Goal: Contribute content: Contribute content

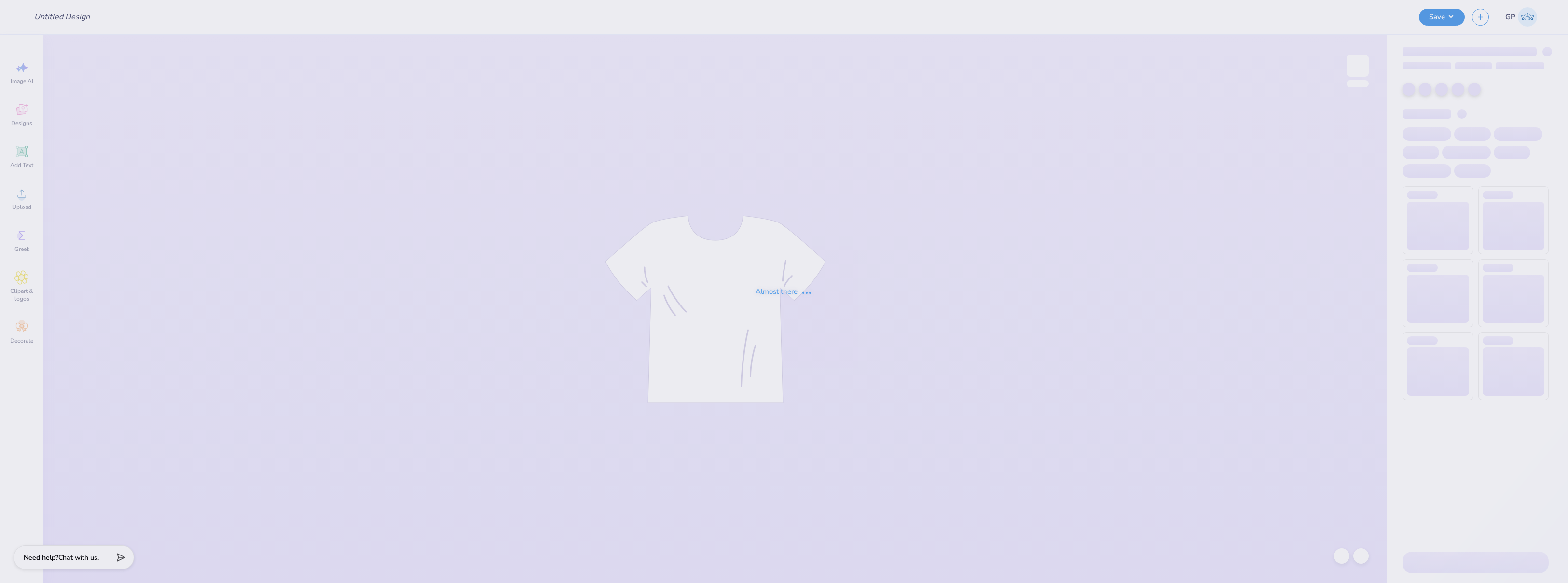
type input "[PERSON_NAME] and Cream sweatshirt"
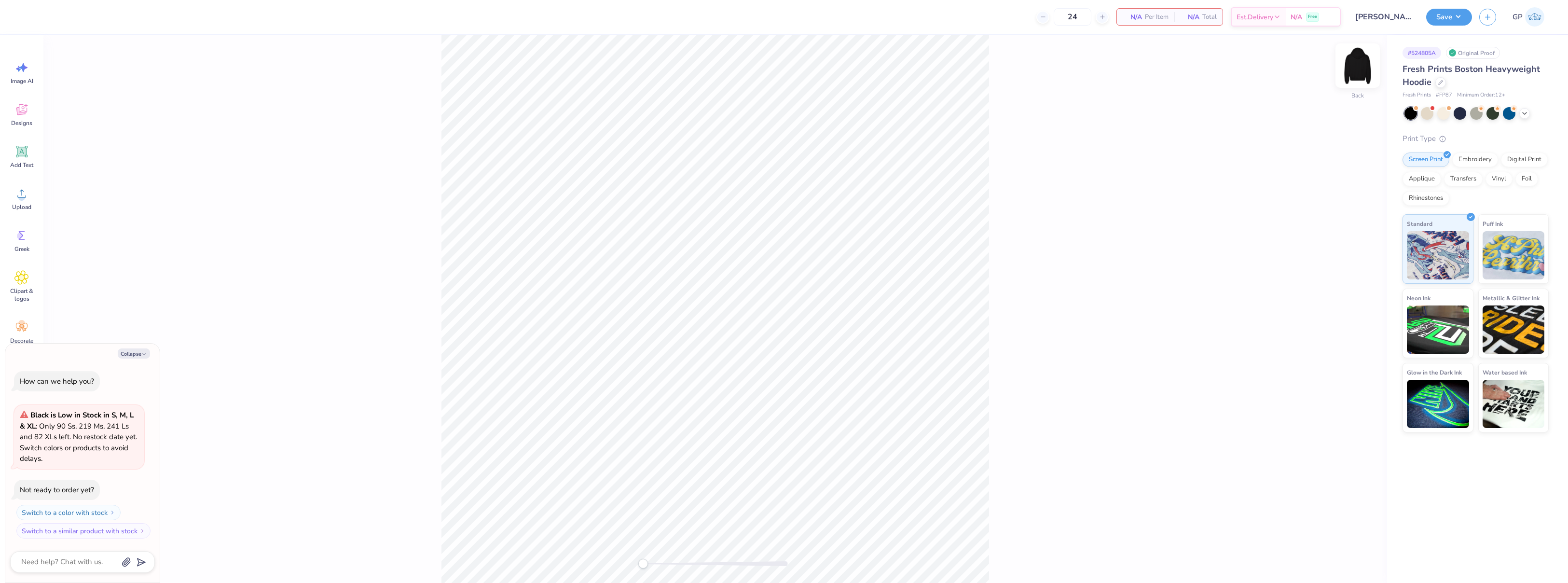
click at [1352, 69] on img at bounding box center [1357, 66] width 39 height 39
click at [1274, 205] on div "Front" at bounding box center [715, 309] width 1344 height 548
click at [1098, 203] on div "Front" at bounding box center [715, 309] width 1344 height 548
click at [115, 133] on div "Front" at bounding box center [715, 309] width 1344 height 548
click at [23, 110] on icon at bounding box center [22, 110] width 15 height 15
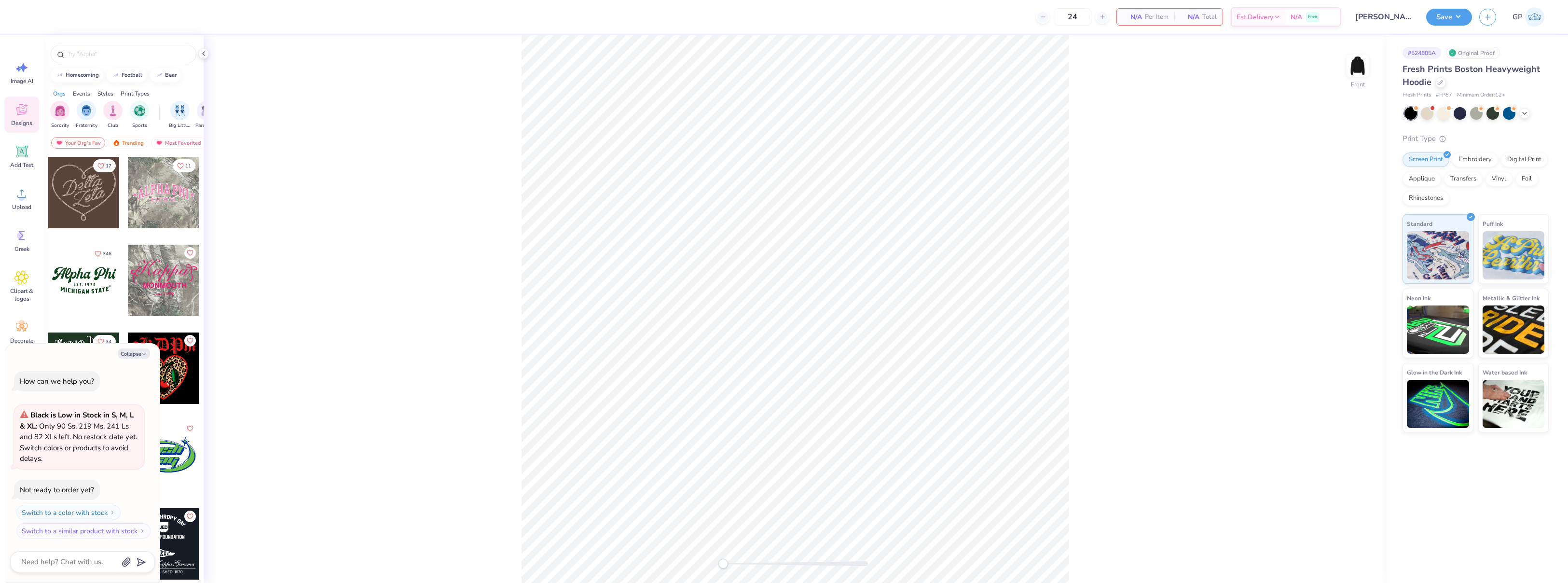
click at [288, 128] on div "Front" at bounding box center [795, 309] width 1184 height 548
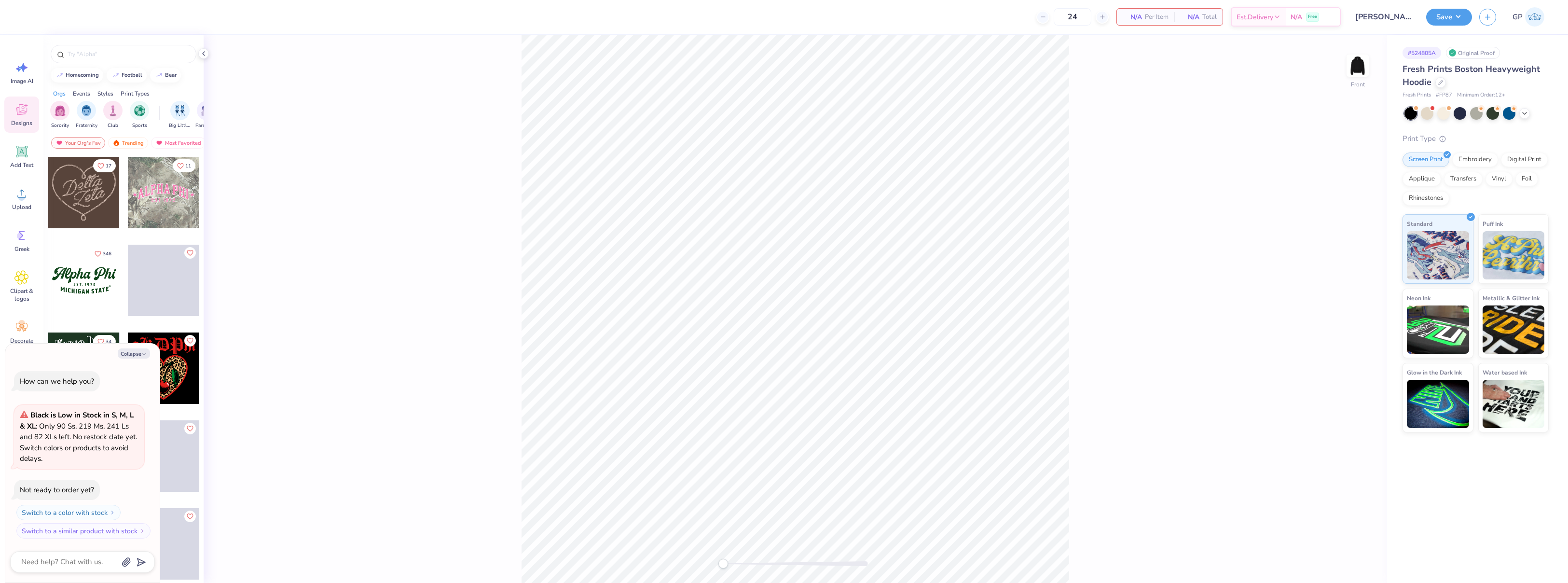
click at [18, 114] on icon at bounding box center [21, 111] width 9 height 8
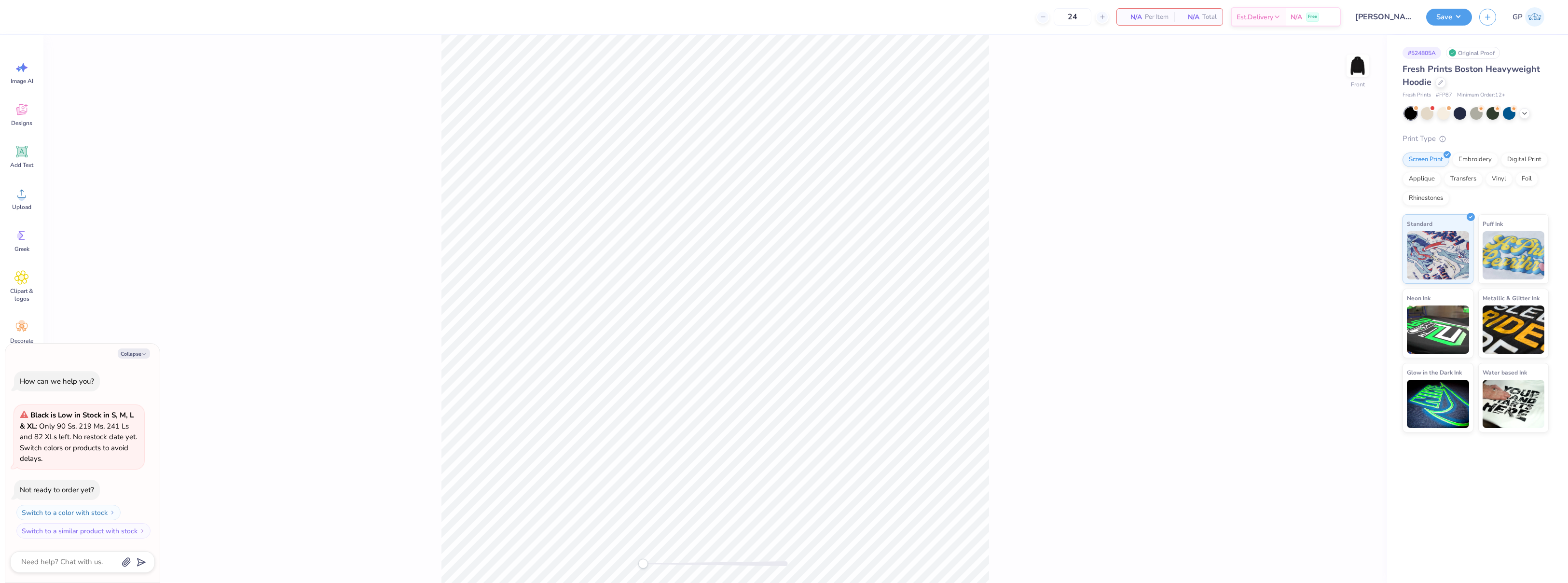
click at [367, 209] on div "Front" at bounding box center [715, 309] width 1344 height 548
click at [23, 191] on icon at bounding box center [21, 193] width 9 height 8
click at [18, 158] on div "Add Text" at bounding box center [21, 156] width 35 height 36
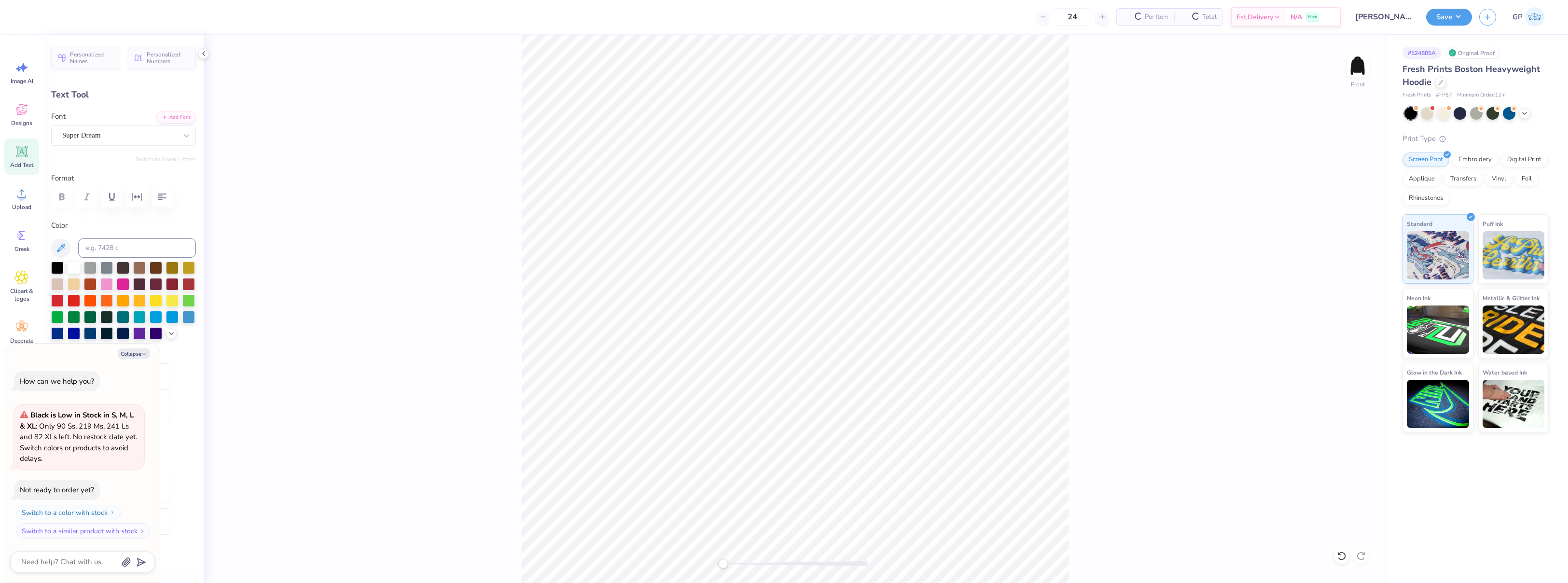
click at [487, 266] on div "Front" at bounding box center [795, 309] width 1184 height 548
type textarea "x"
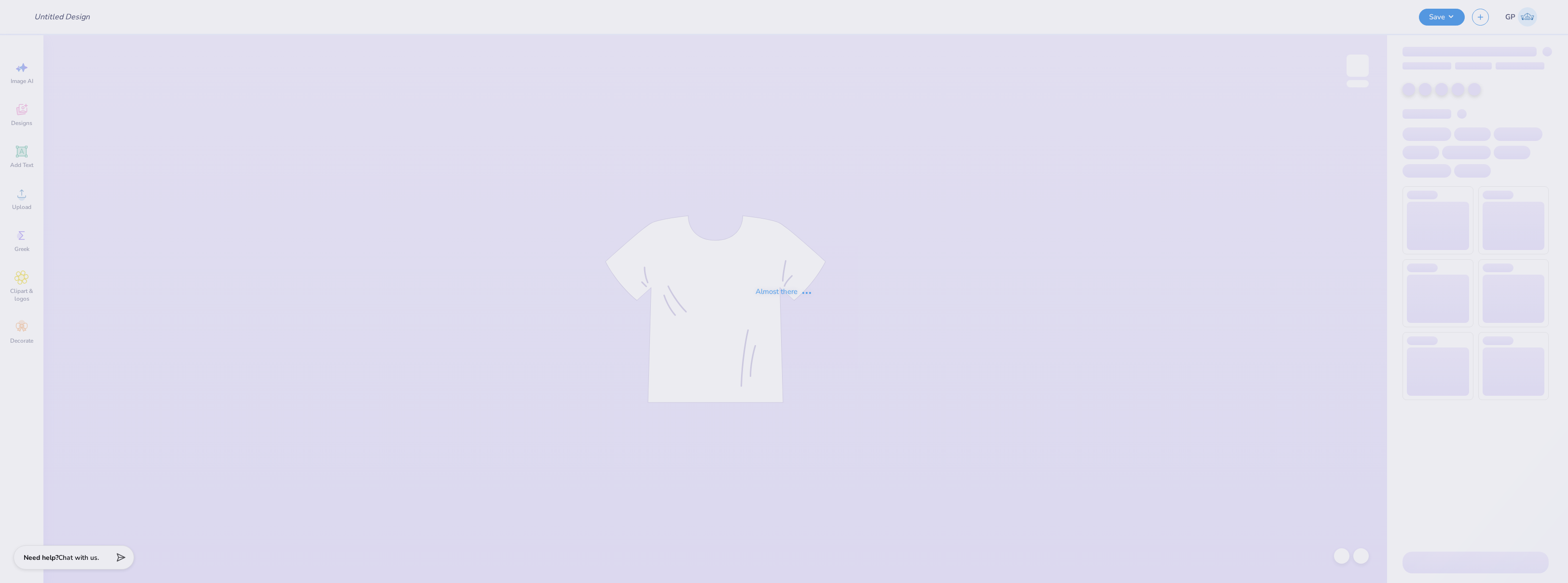
type input "[PERSON_NAME] and Cream sweatshirt"
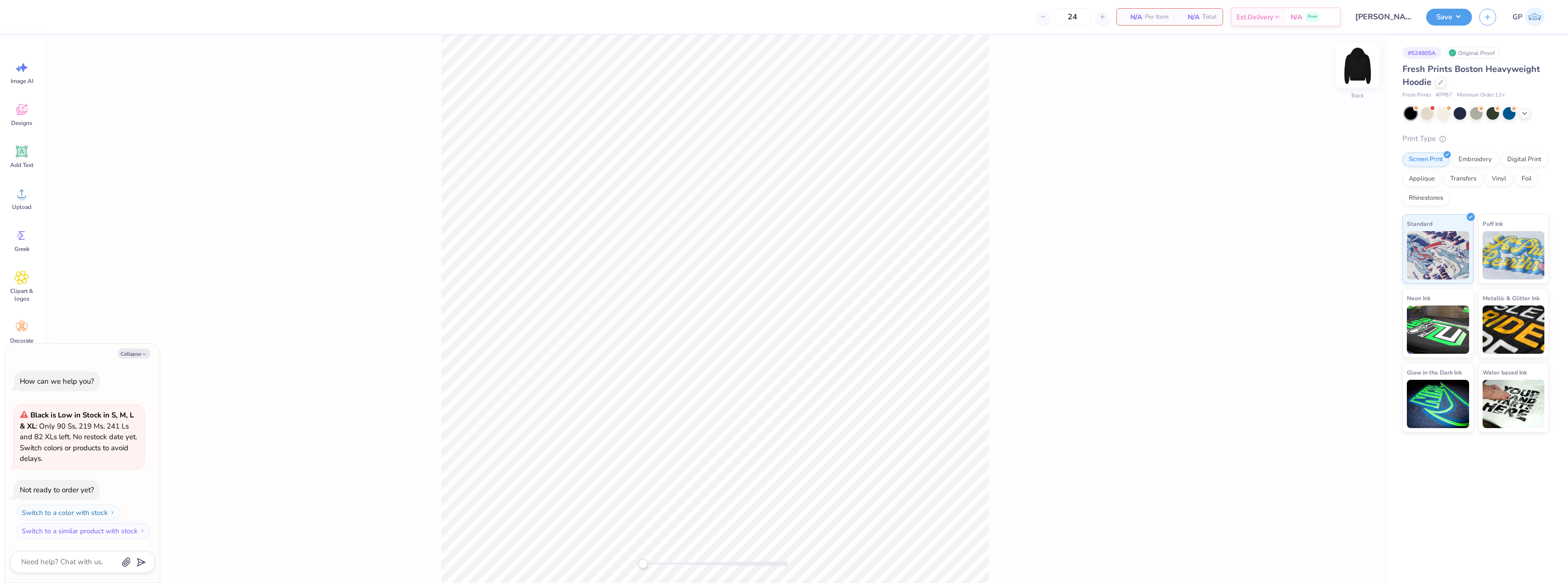
click at [1357, 74] on img at bounding box center [1357, 66] width 39 height 39
click at [19, 198] on circle at bounding box center [21, 197] width 7 height 7
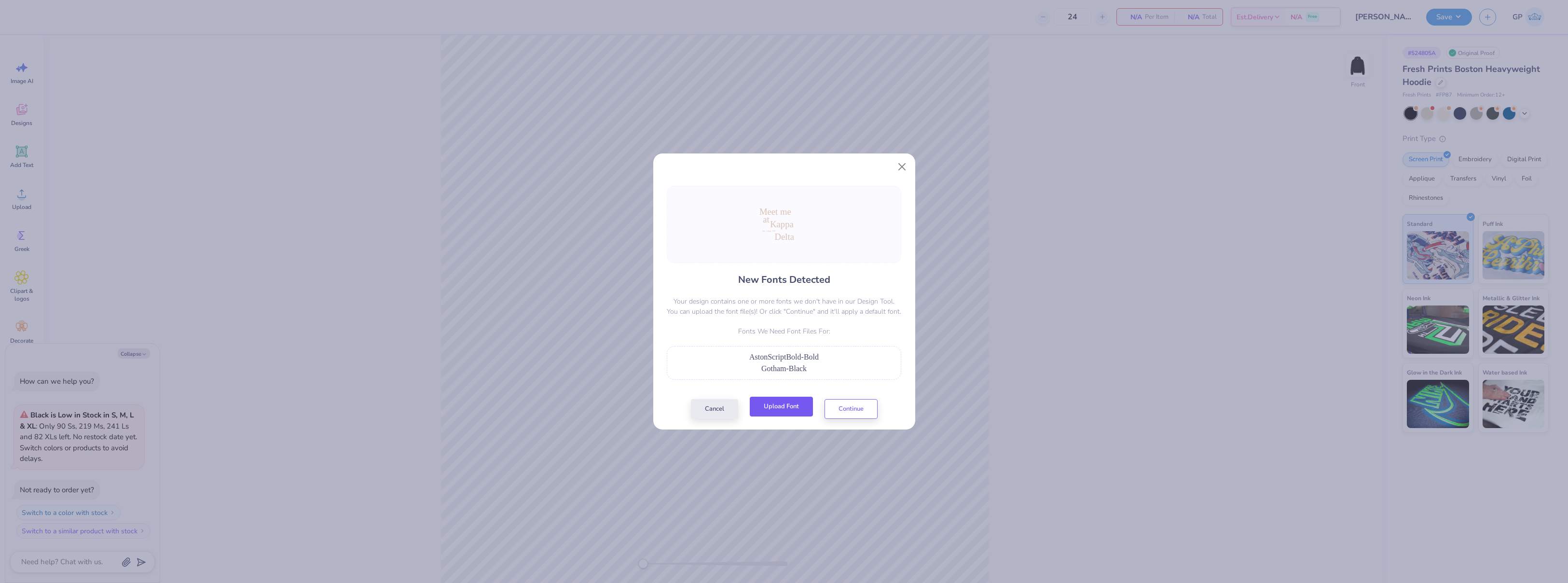
click at [780, 400] on button "Upload Font" at bounding box center [781, 407] width 63 height 20
click at [779, 409] on button "Upload Font" at bounding box center [781, 407] width 63 height 20
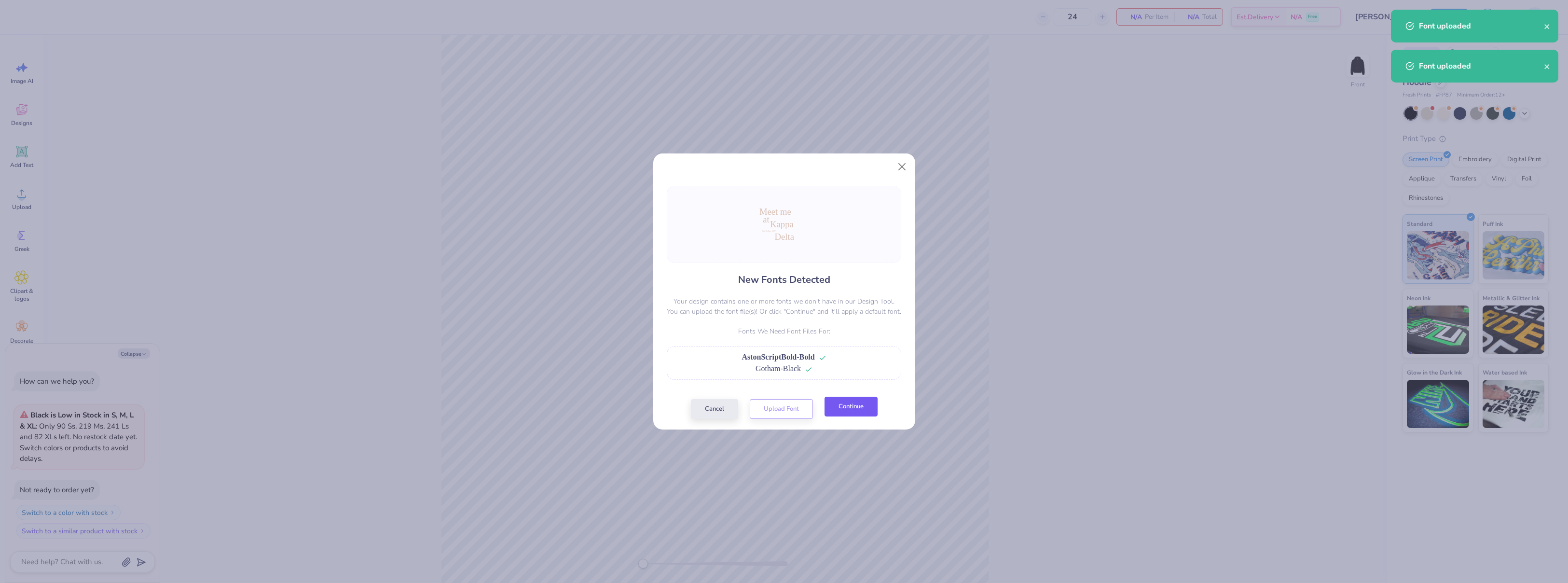
click at [846, 413] on button "Continue" at bounding box center [851, 407] width 53 height 20
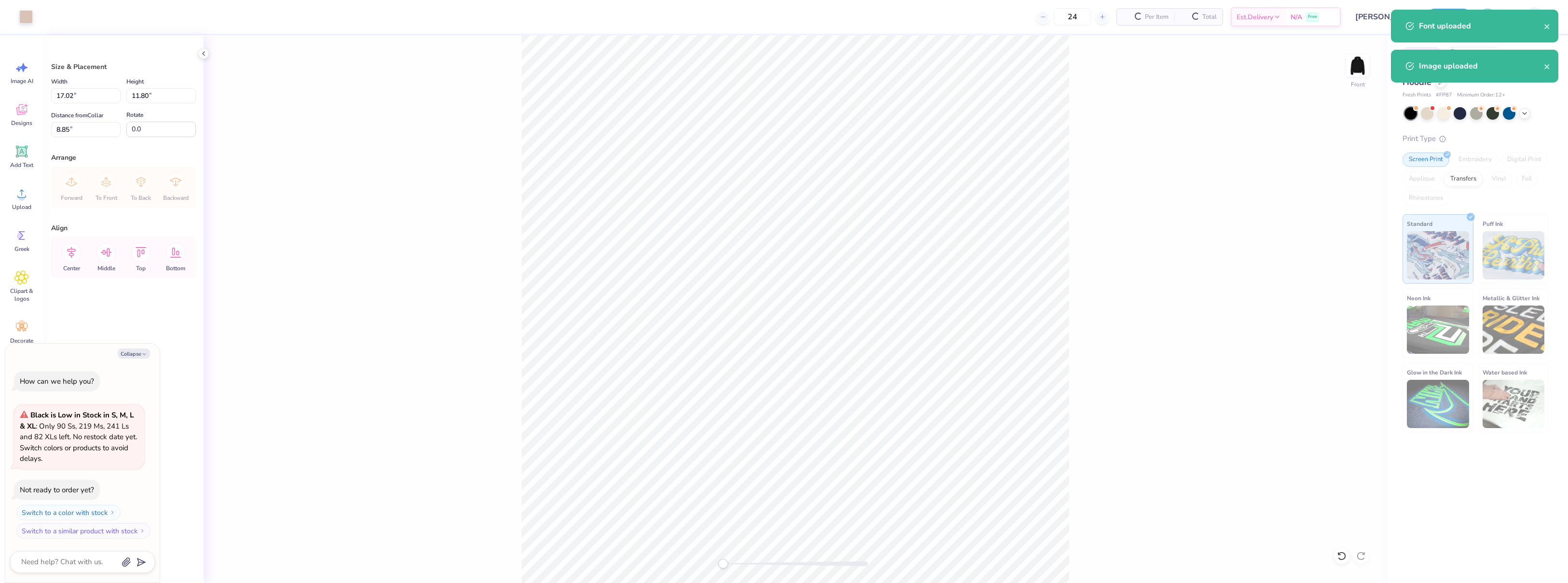
type textarea "x"
click at [76, 94] on input "17.02" at bounding box center [85, 96] width 69 height 15
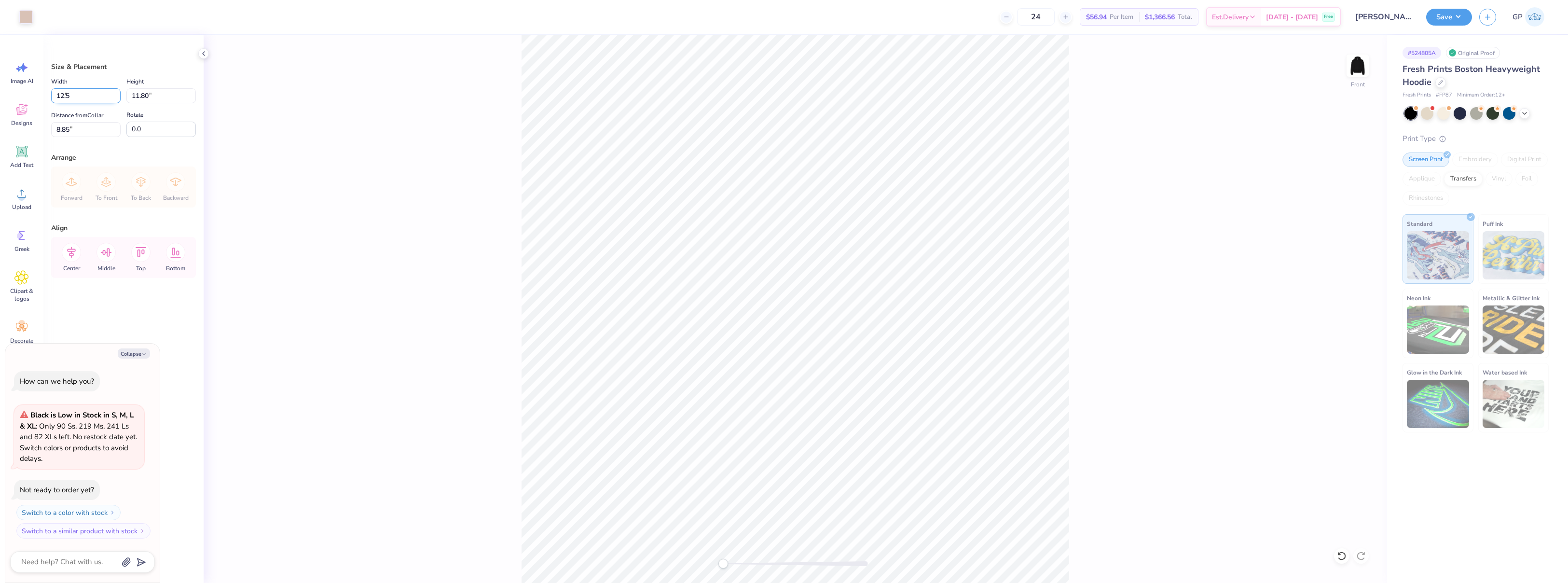
type input "12.5"
type textarea "x"
type input "12.50"
type input "8.67"
type input "10.41"
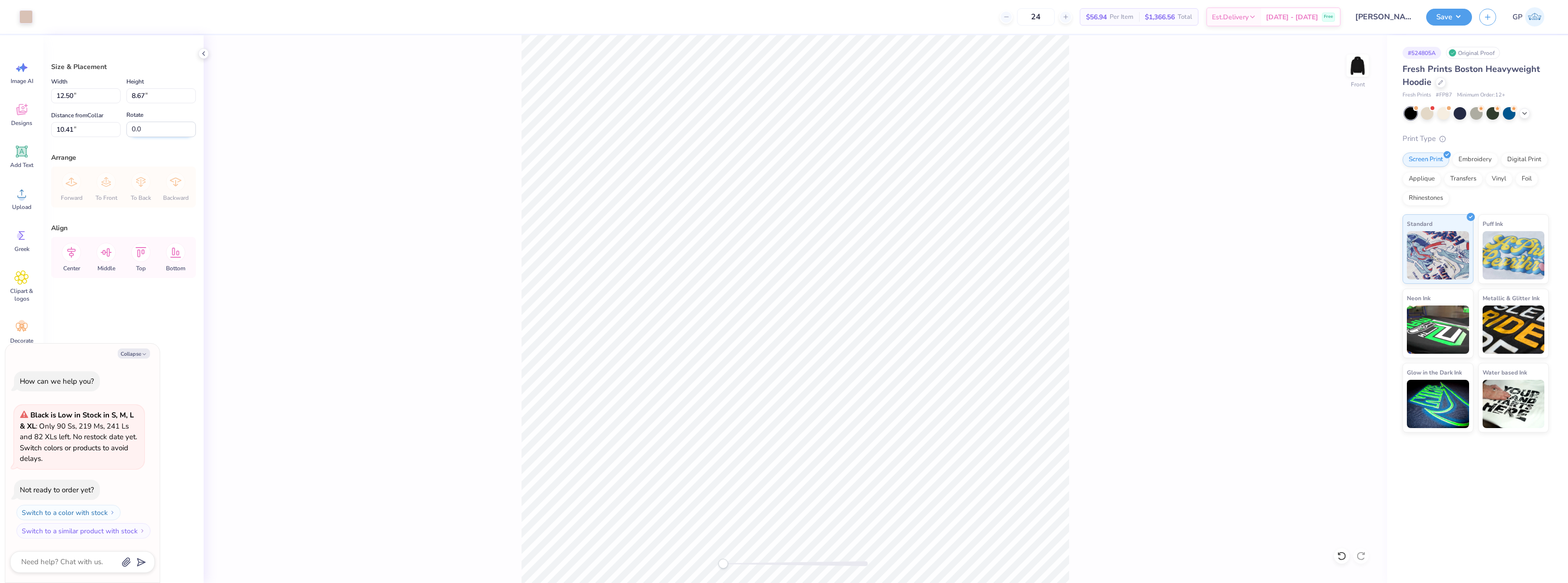
click at [145, 125] on input "0.0" at bounding box center [161, 129] width 69 height 15
type input "3"
type textarea "x"
type input "12.27"
type input "9.31"
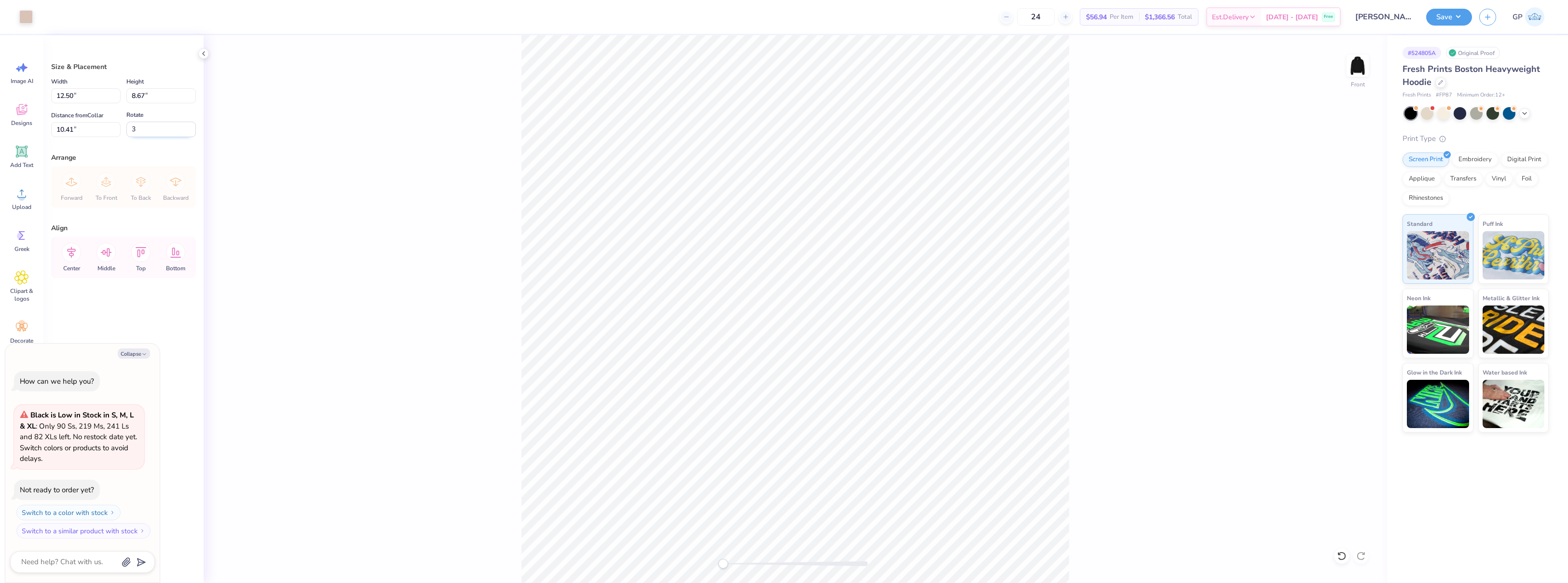
type input "9.82"
type input "0.0"
click at [345, 182] on div "Front" at bounding box center [795, 309] width 1184 height 548
type textarea "x"
click at [87, 133] on input "10.41" at bounding box center [85, 129] width 69 height 15
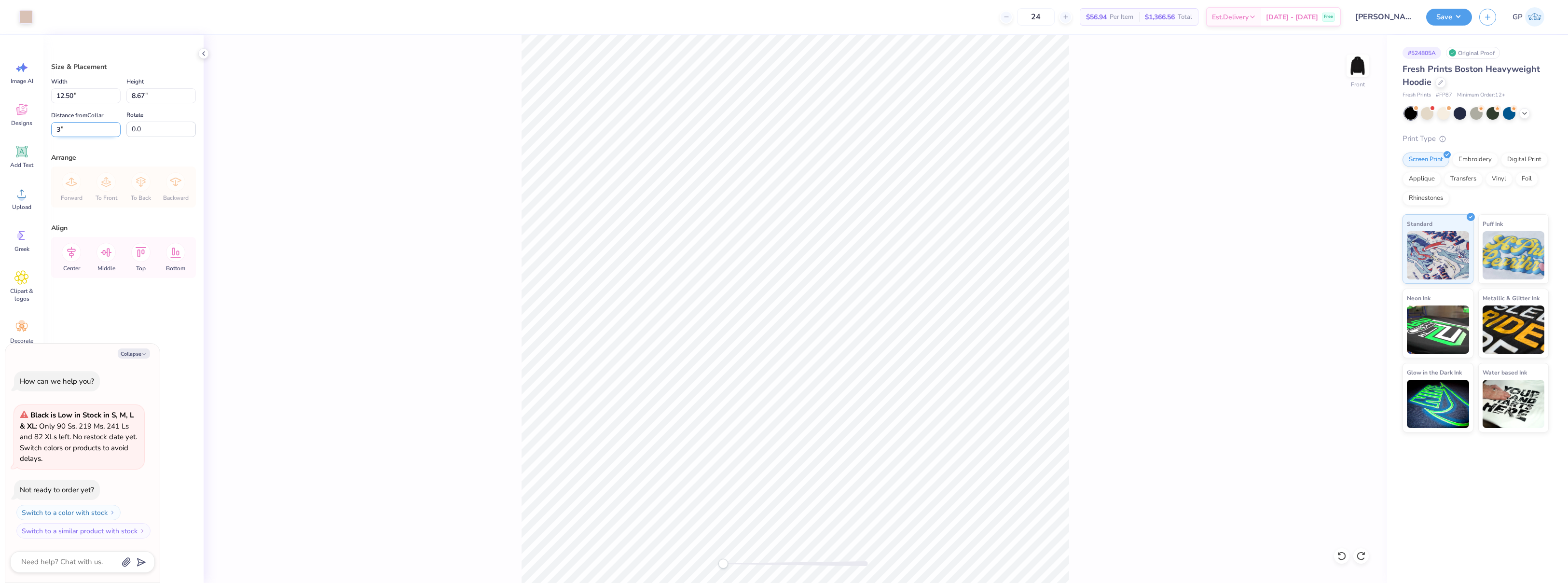
type input "3"
type textarea "x"
drag, startPoint x: 93, startPoint y: 131, endPoint x: -6, endPoint y: 143, distance: 99.7
click at [0, 143] on html "Art colors 24 $56.94 Per Item $1,366.56 Total Est. Delivery [DATE] - [DATE] Fre…" at bounding box center [784, 292] width 1568 height 583
type input "6"
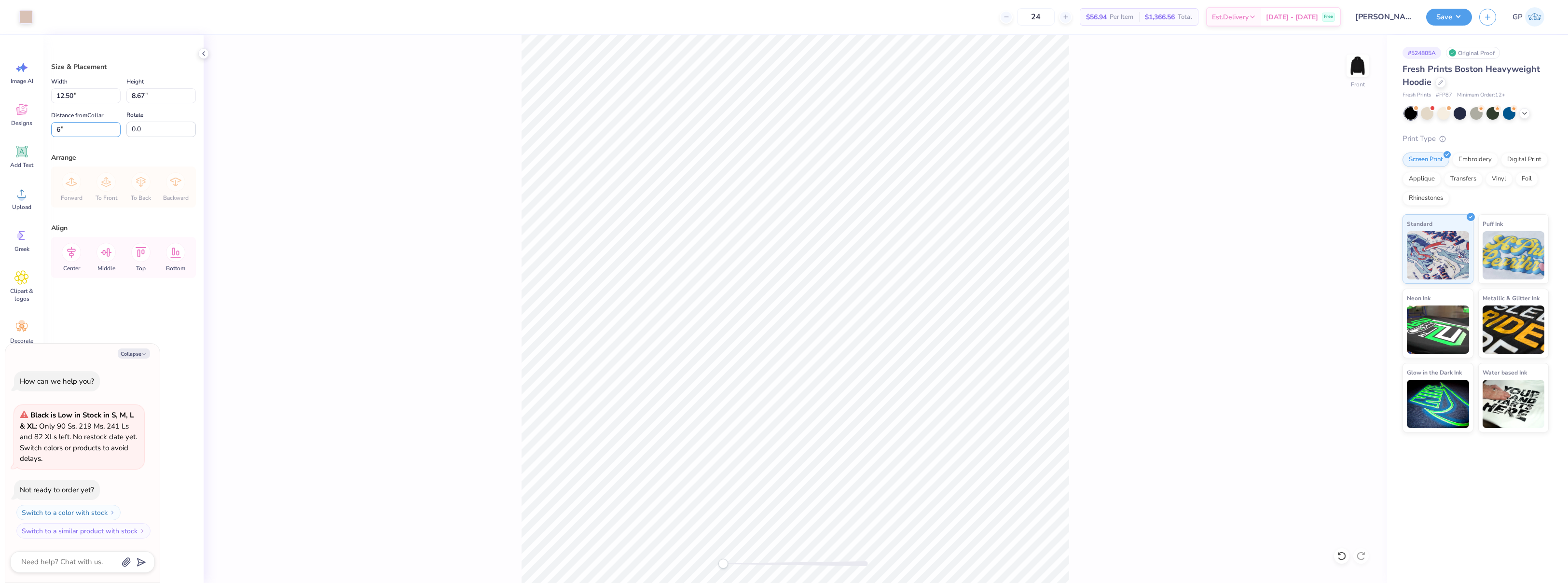
type textarea "x"
type input "6.00"
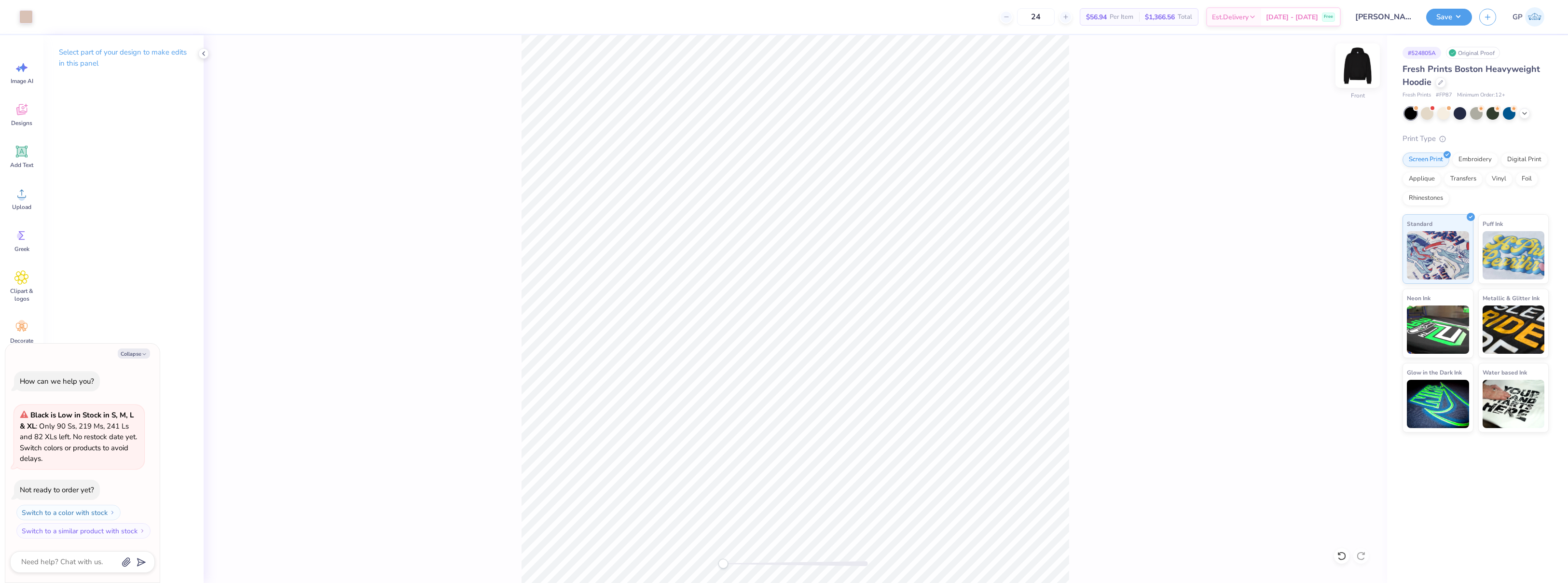
click at [1356, 64] on img at bounding box center [1357, 66] width 39 height 39
click at [28, 196] on icon at bounding box center [22, 194] width 15 height 15
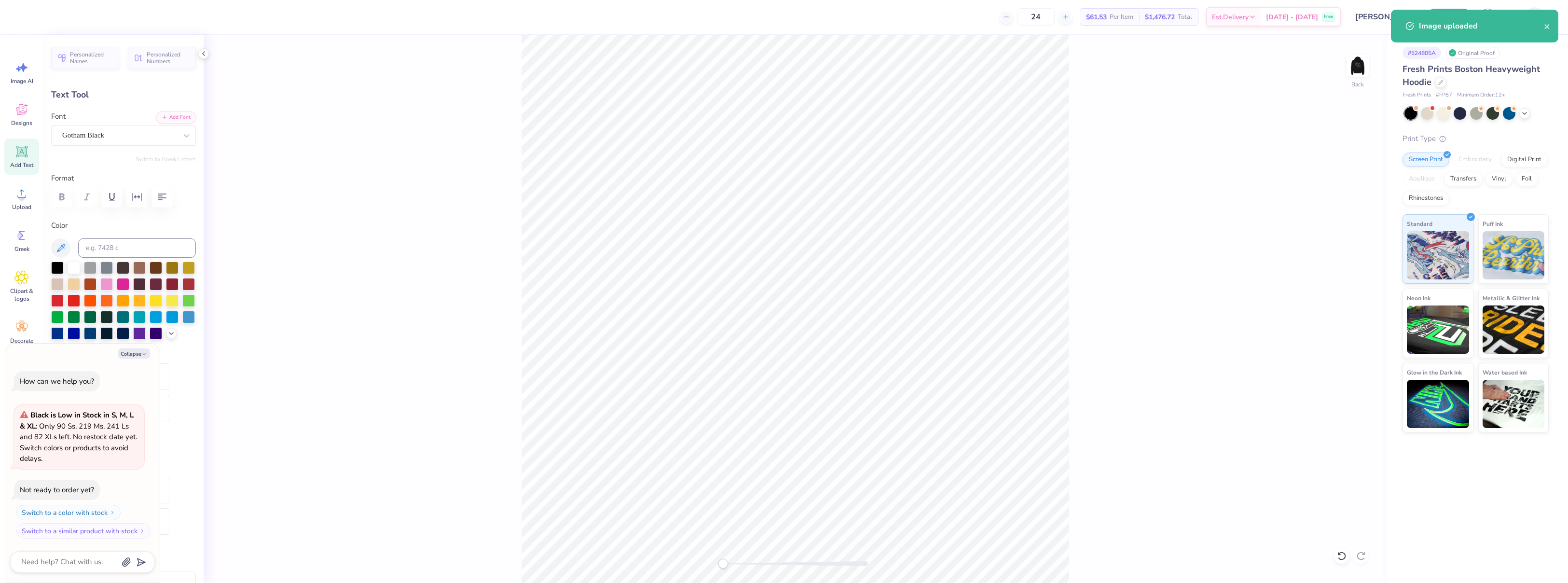
scroll to position [8, 1]
type textarea "x"
type textarea "18"
type textarea "x"
type textarea "18"
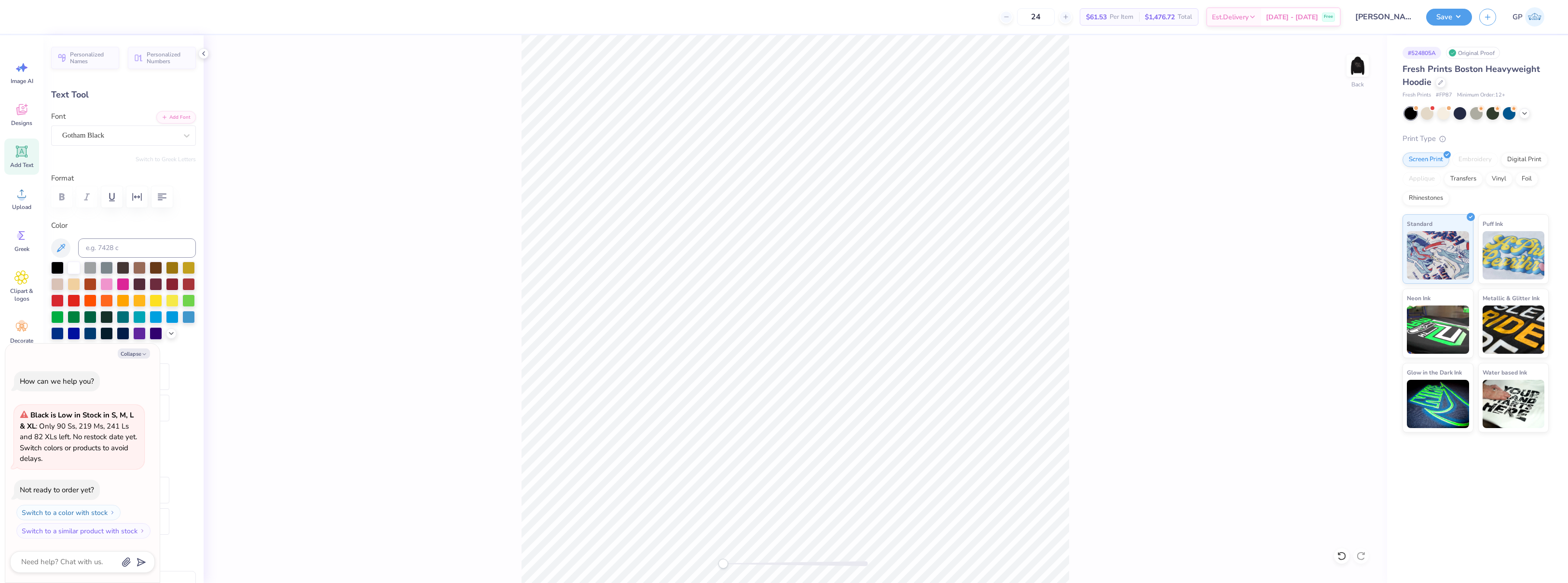
click at [424, 150] on div "Back" at bounding box center [795, 309] width 1184 height 548
type textarea "x"
type input "6.54"
type input "4.66"
type input "4.87"
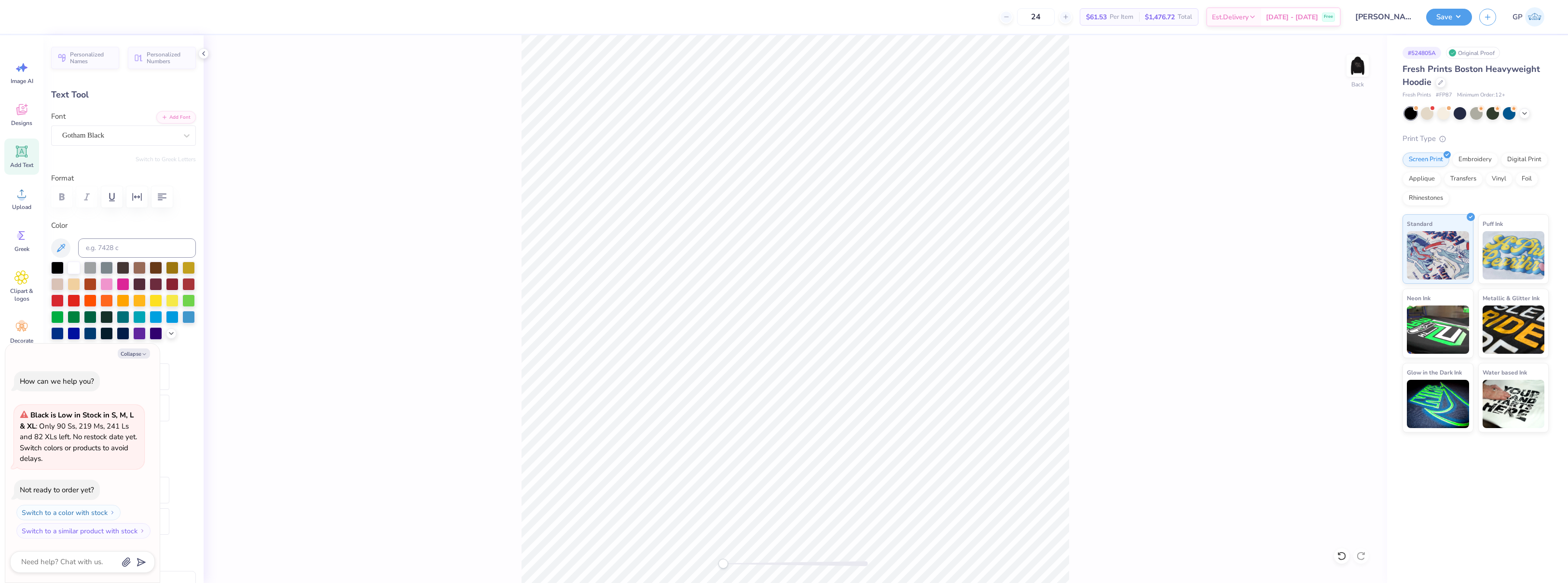
type textarea "x"
type input "3.55"
type textarea "x"
type input "3.63"
type input "2.59"
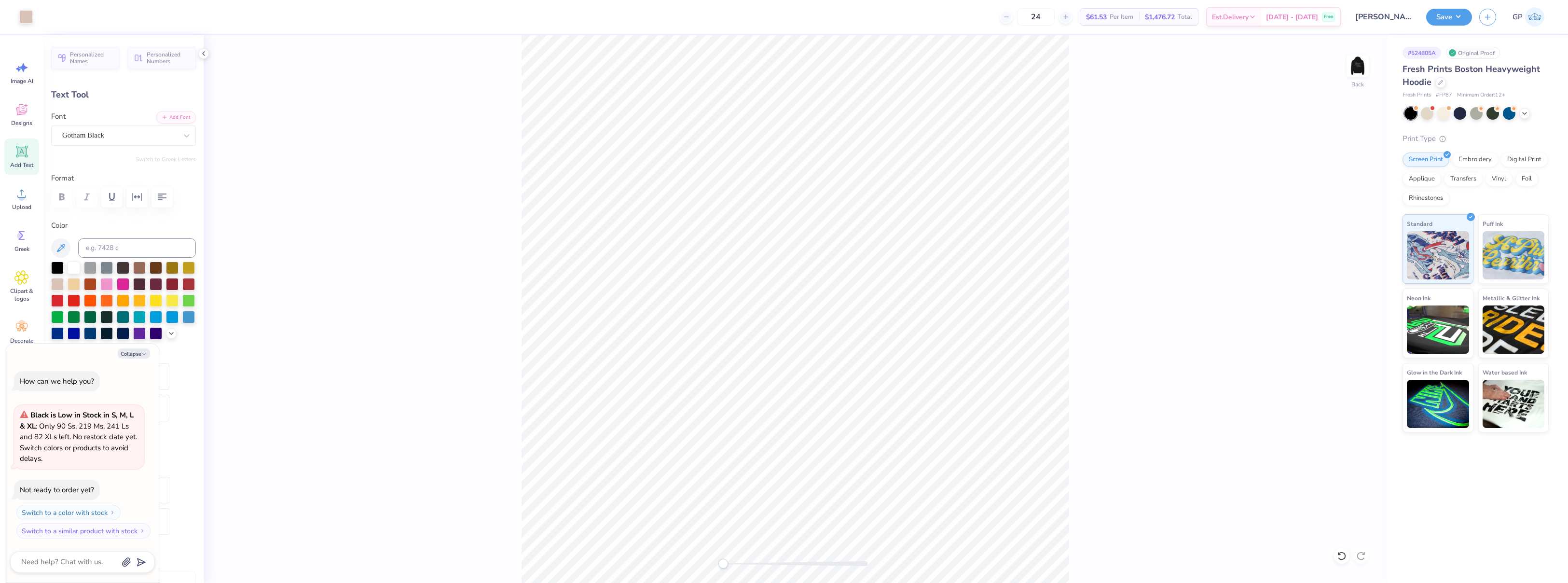
type textarea "x"
type input "6.54"
type input "4.66"
type textarea "x"
type input "3.87"
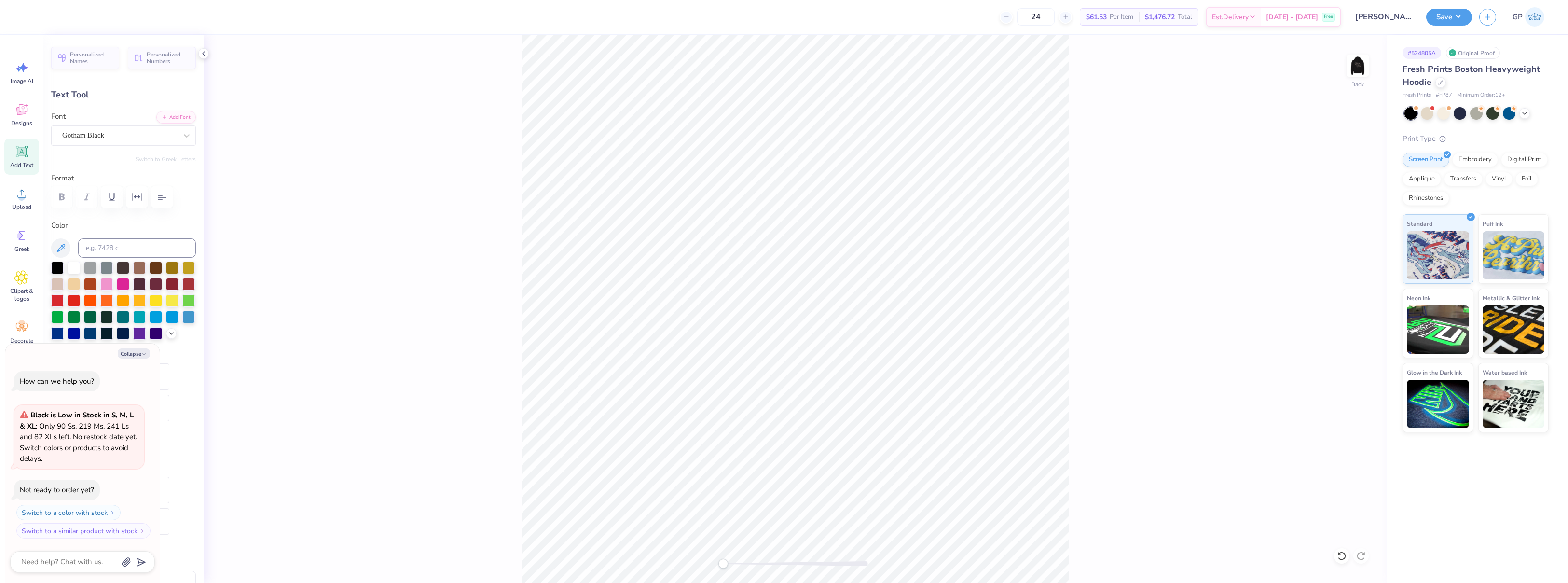
type input "2.75"
type input "5.14"
type textarea "x"
type input "4.53"
type textarea "x"
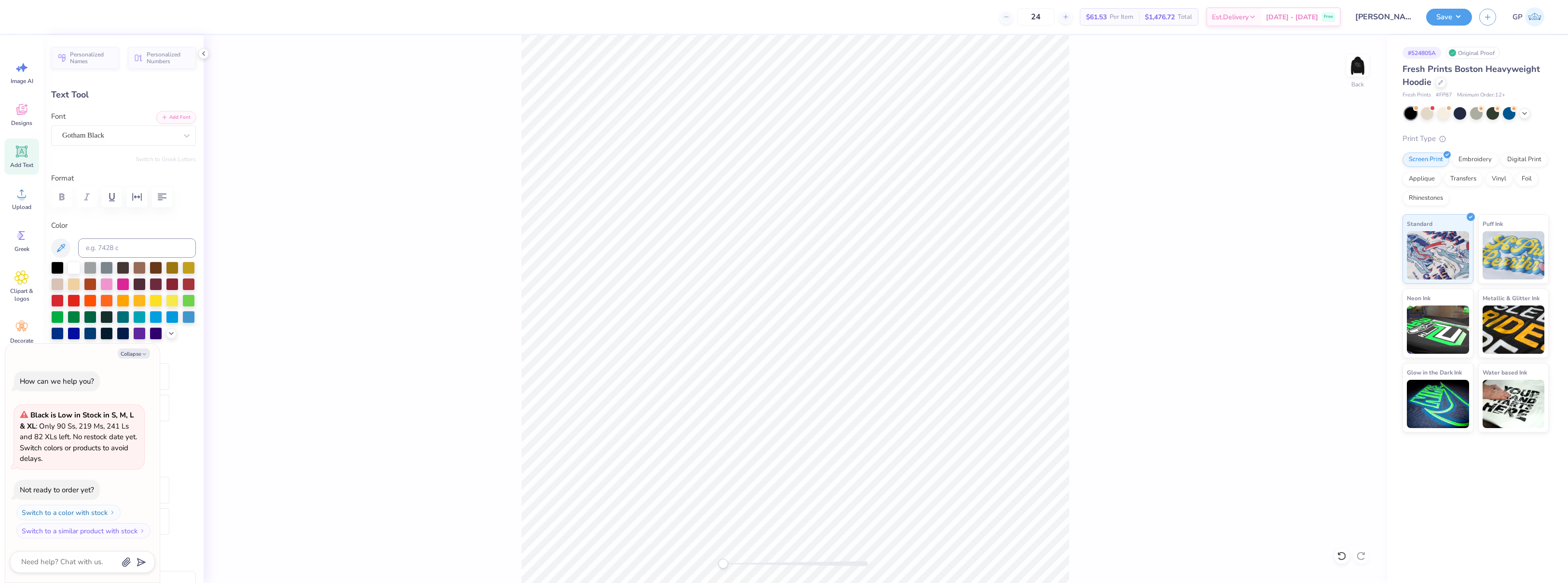
type textarea "7"
type textarea "x"
type textarea "79"
type textarea "x"
type input "4.47"
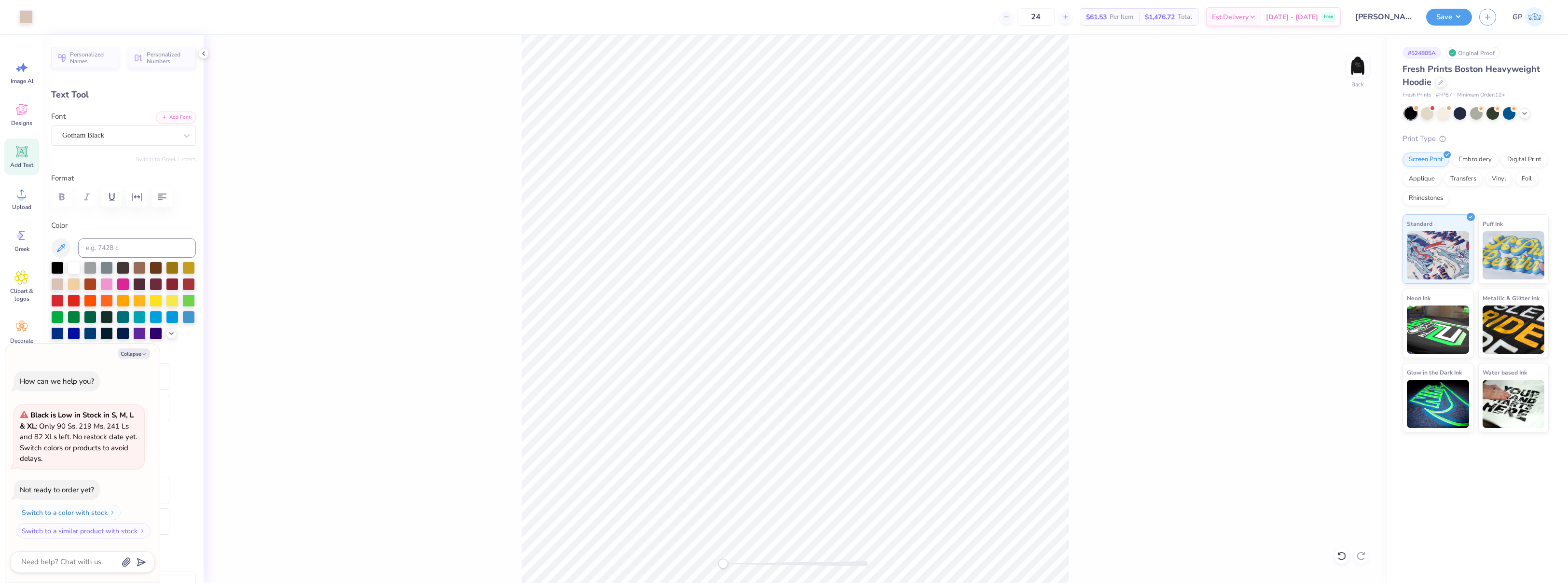
type input "2.77"
type input "7.80"
type textarea "x"
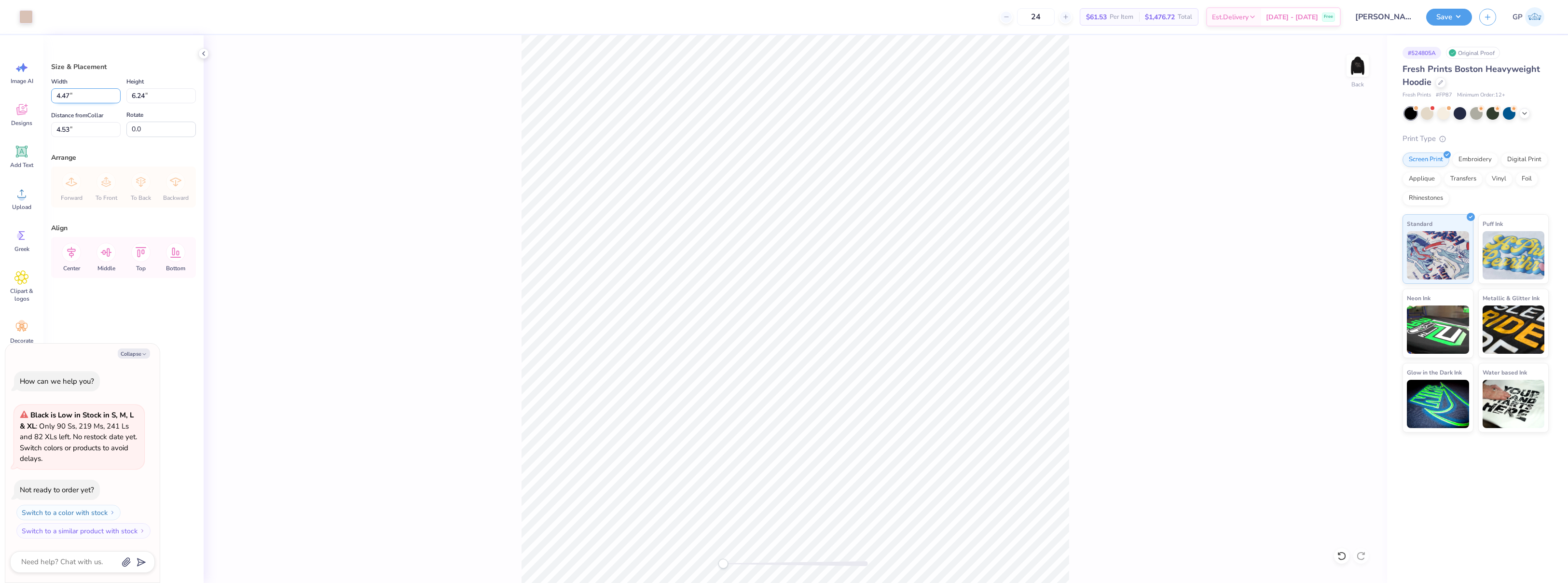
click at [88, 91] on input "4.47" at bounding box center [85, 96] width 69 height 15
click at [142, 99] on input "6.24" at bounding box center [161, 96] width 69 height 15
type input "2"
type textarea "x"
type input "1.43"
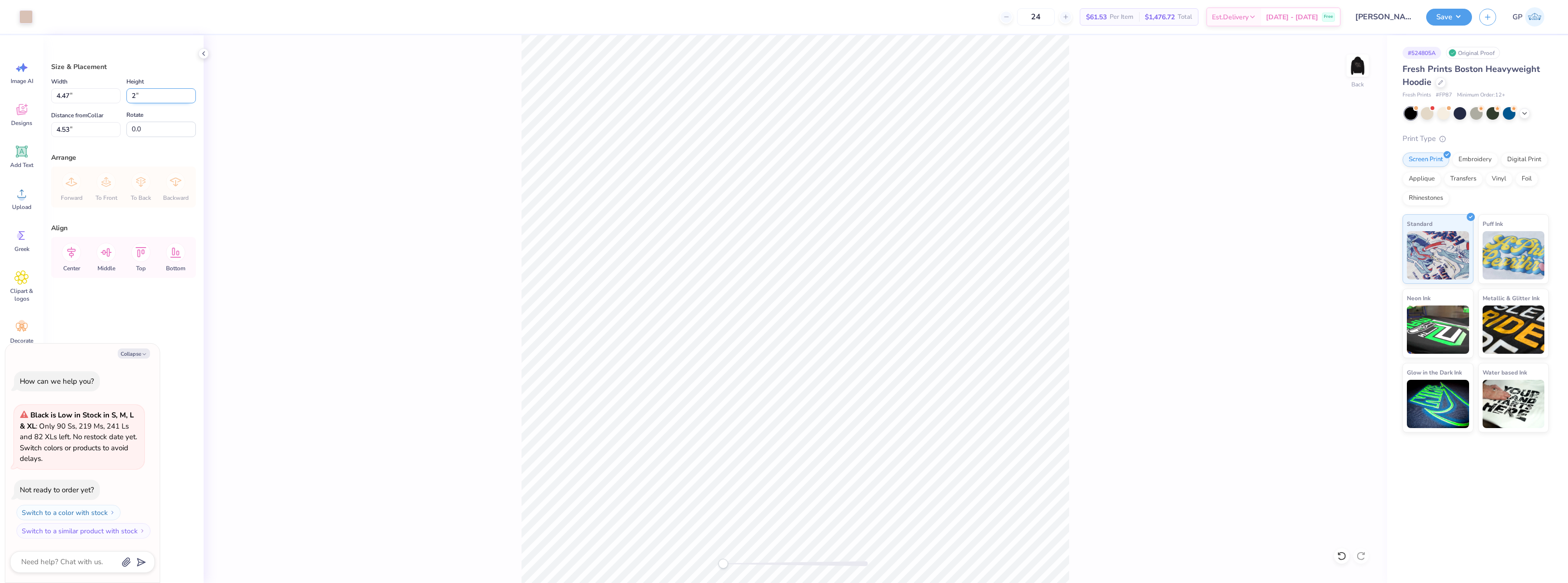
type input "2.00"
click at [82, 133] on input "6.65" at bounding box center [85, 129] width 69 height 15
type input "3"
type textarea "x"
type input "3.00"
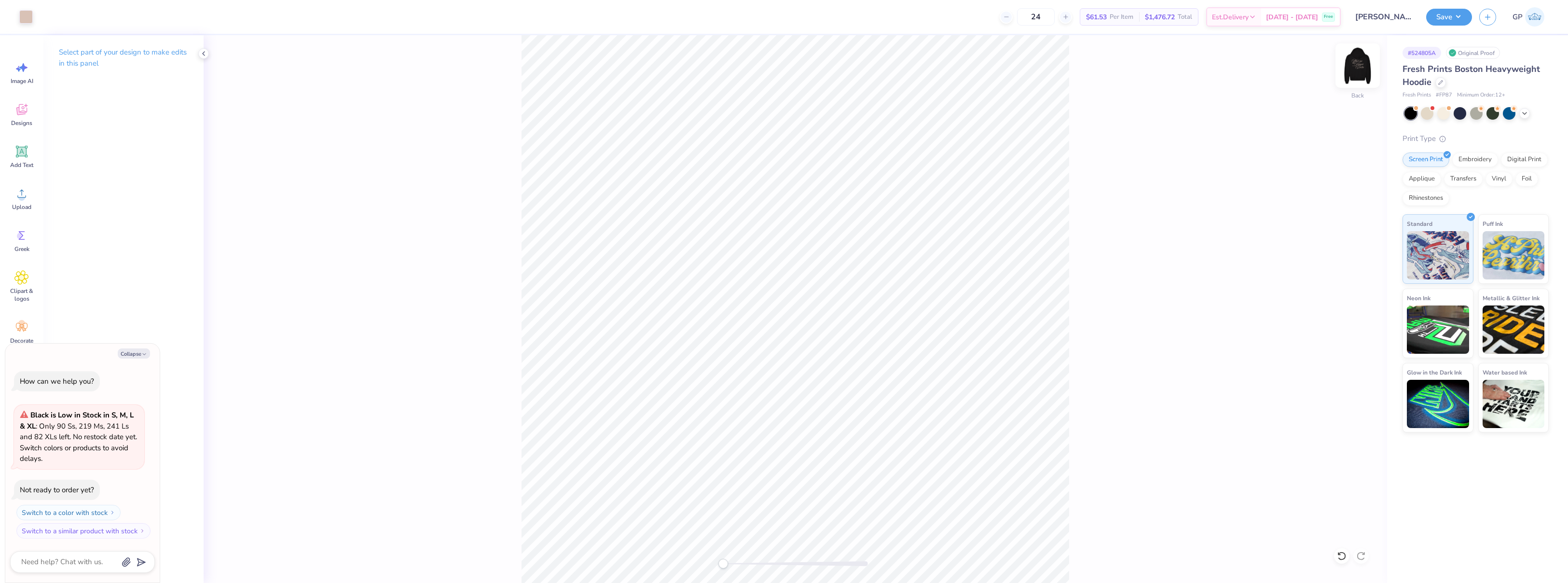
click at [1350, 65] on img at bounding box center [1357, 66] width 39 height 39
click at [1451, 12] on button "Save" at bounding box center [1448, 16] width 46 height 17
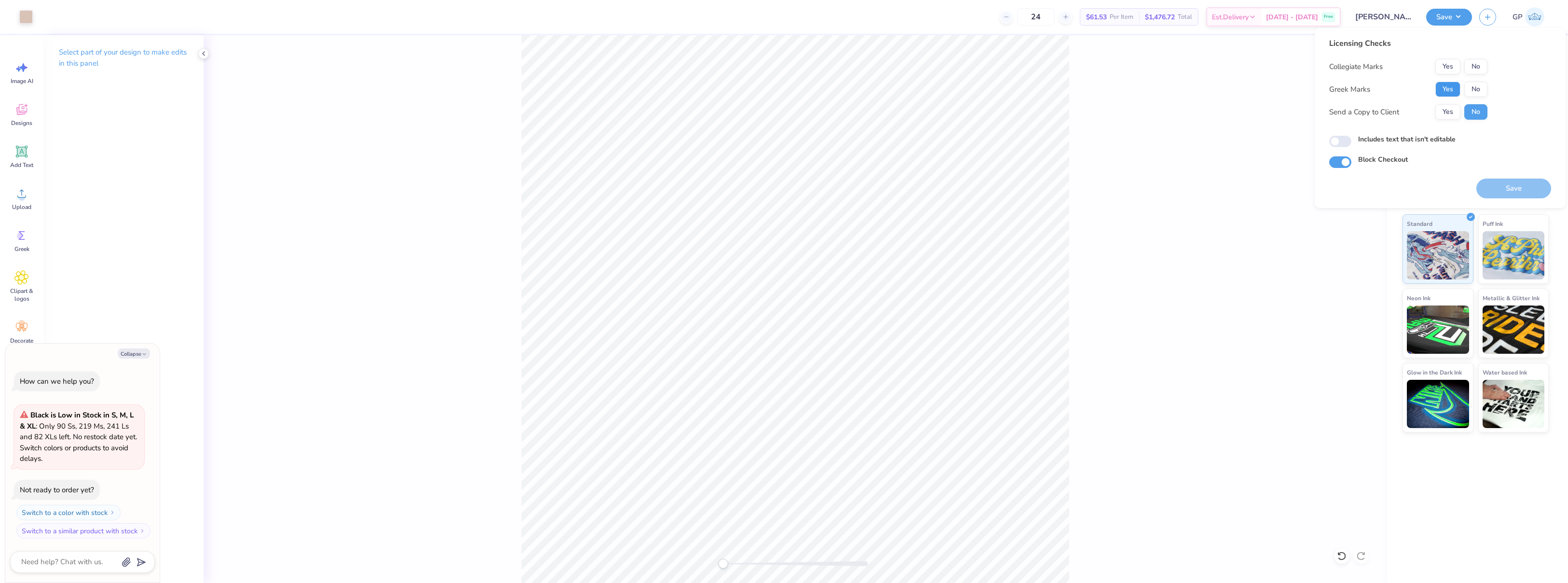
click at [1451, 90] on button "Yes" at bounding box center [1447, 89] width 25 height 15
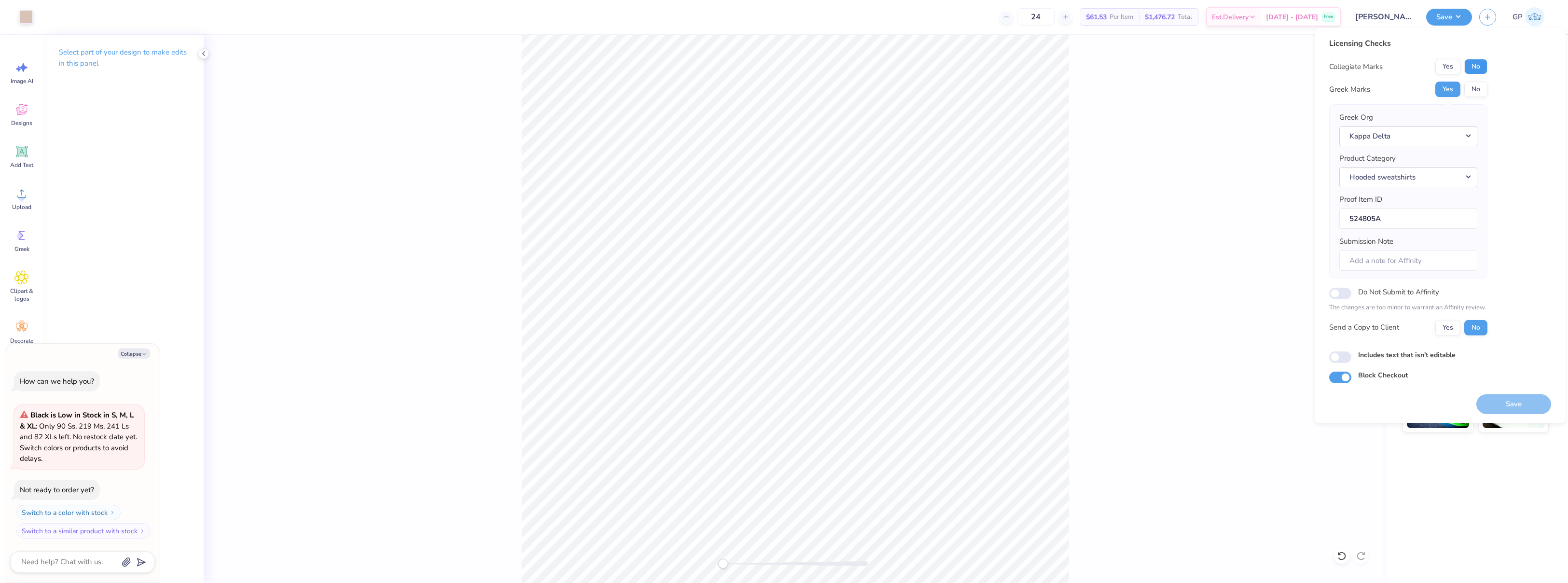
click at [1472, 67] on button "No" at bounding box center [1476, 66] width 23 height 15
click at [1509, 401] on button "Save" at bounding box center [1513, 404] width 75 height 20
type textarea "x"
